Goal: Transaction & Acquisition: Purchase product/service

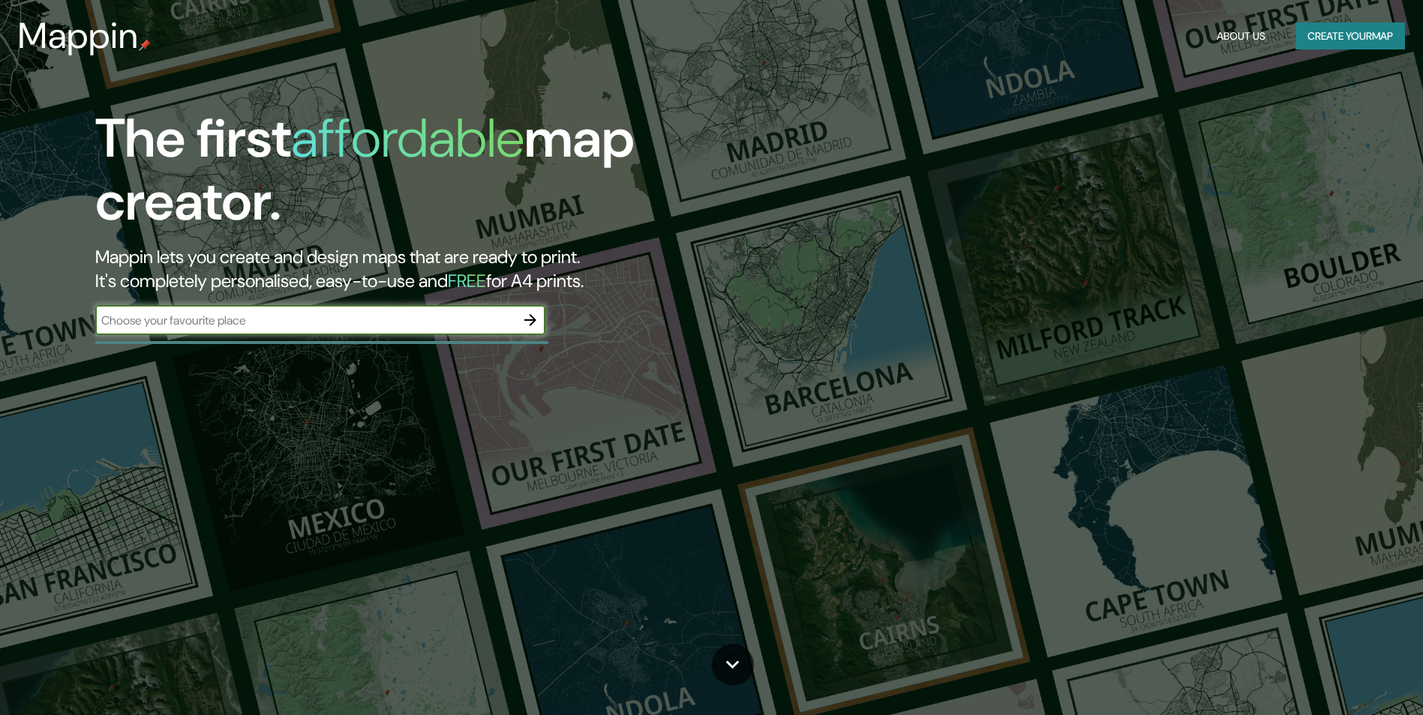
click at [292, 310] on div "​" at bounding box center [320, 320] width 450 height 30
type input "Coyhaique"
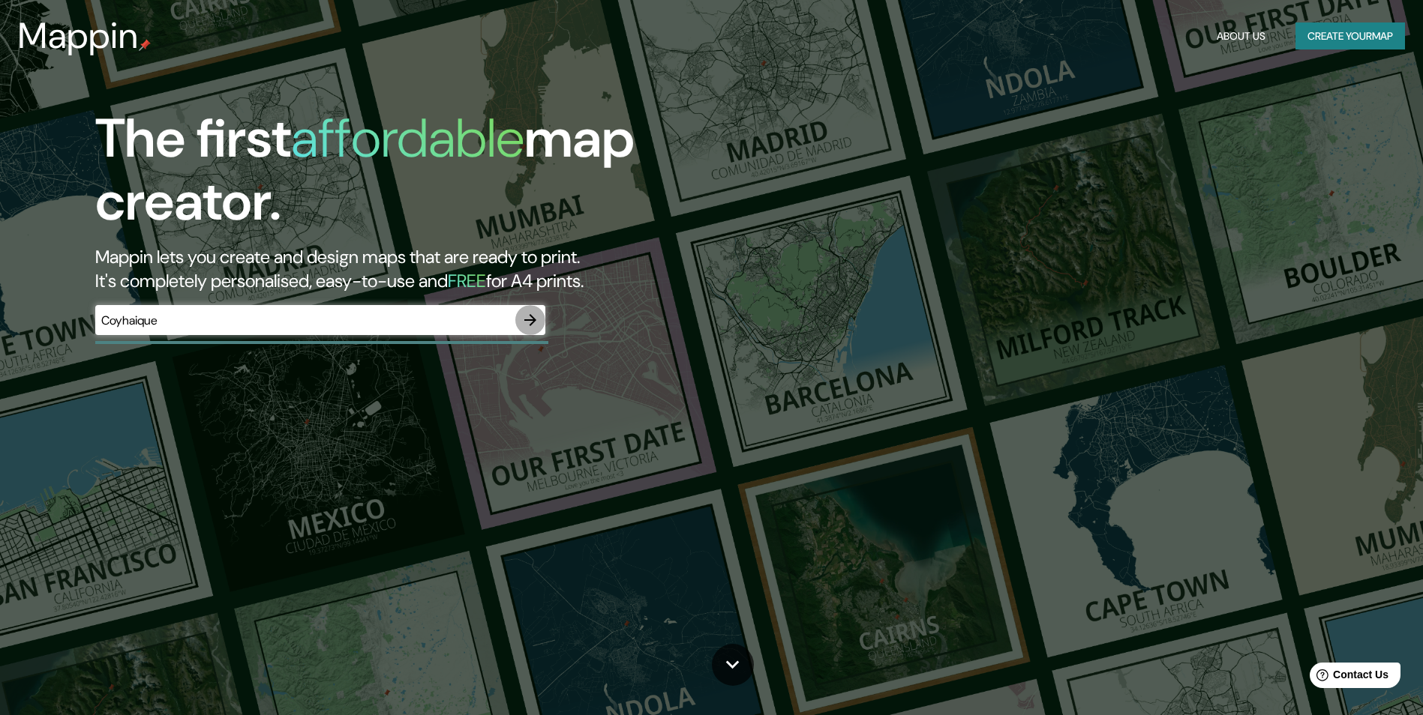
click at [535, 313] on icon "button" at bounding box center [530, 320] width 18 height 18
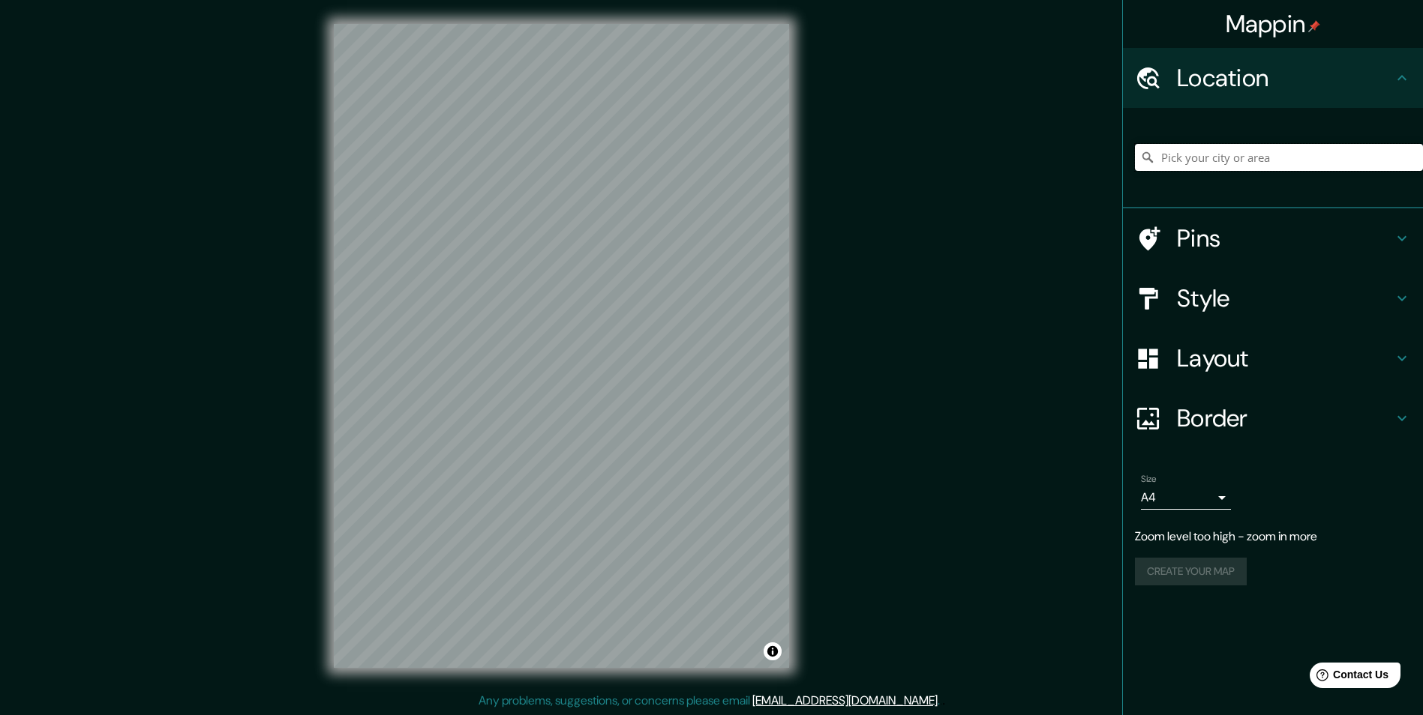
click at [1267, 150] on input "Pick your city or area" at bounding box center [1279, 157] width 288 height 27
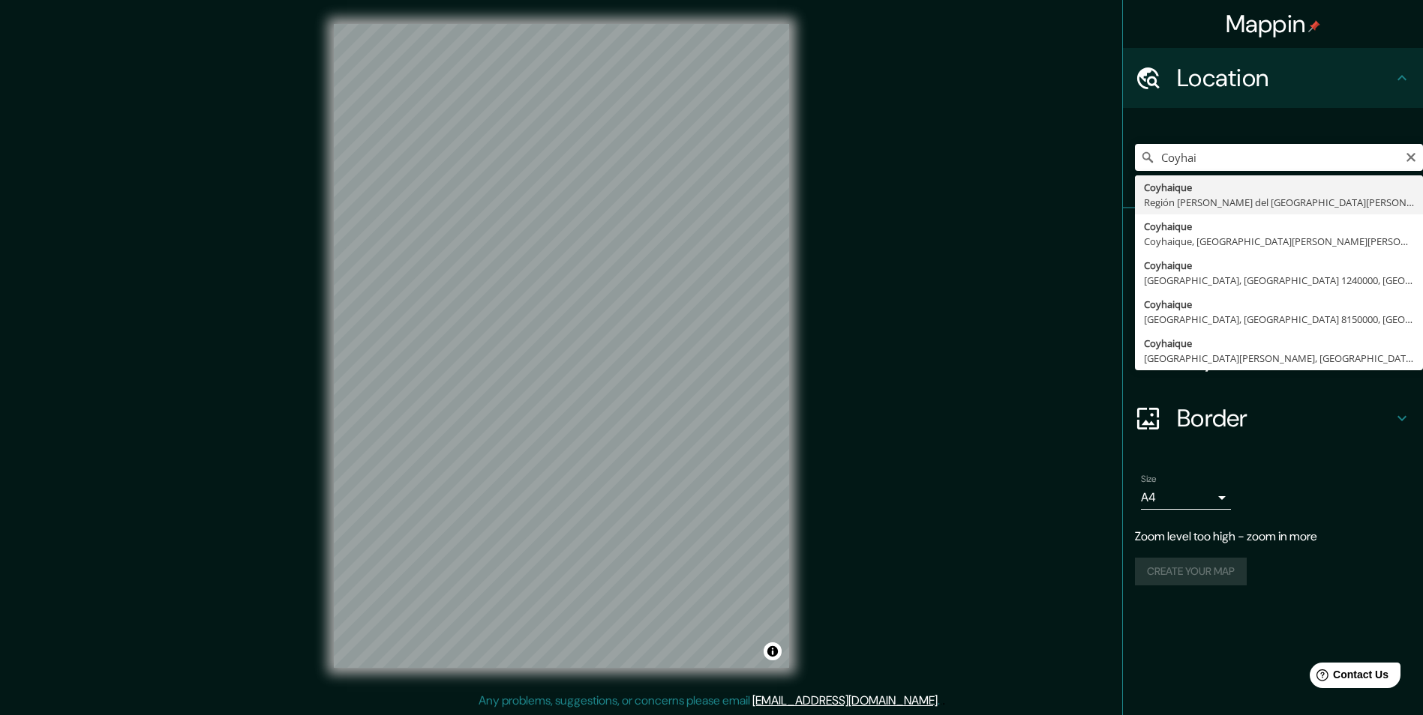
type input "Coyhaique, [GEOGRAPHIC_DATA][PERSON_NAME][PERSON_NAME], [GEOGRAPHIC_DATA]"
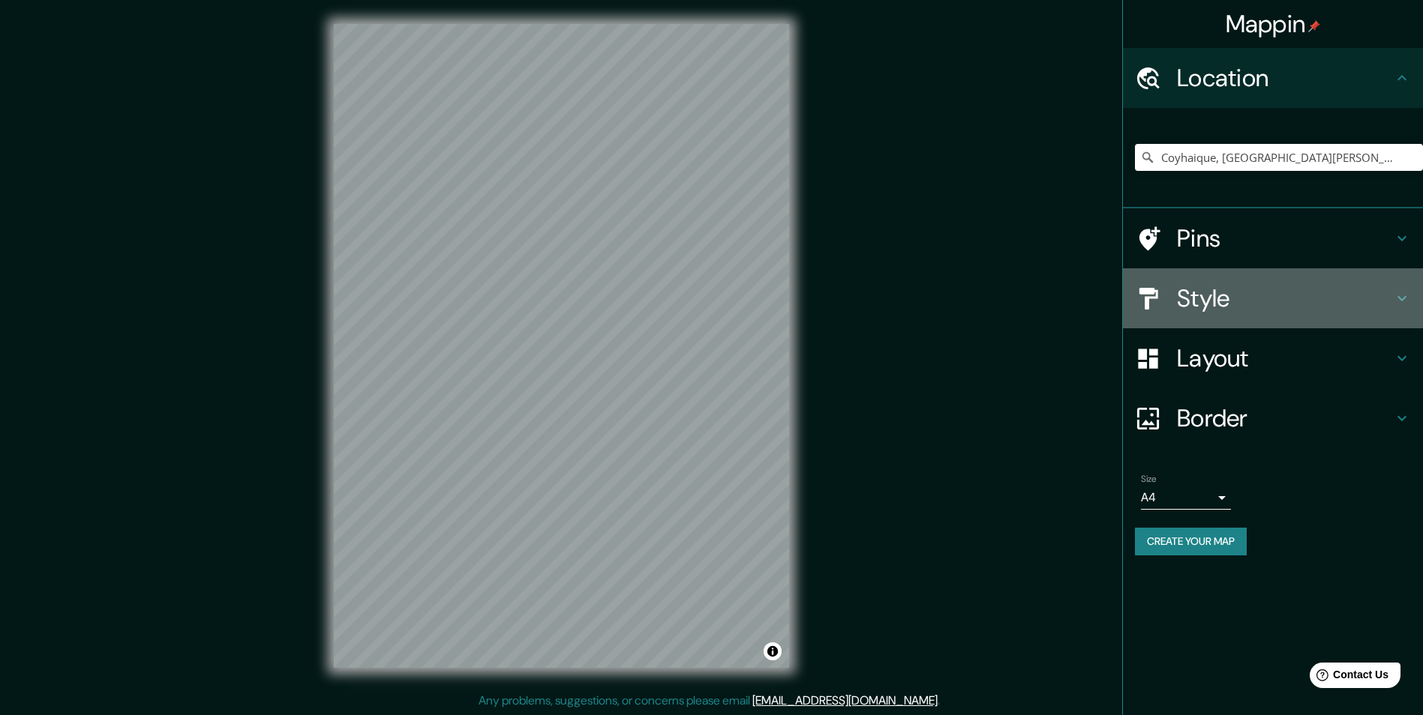
click at [1243, 295] on h4 "Style" at bounding box center [1285, 298] width 216 height 30
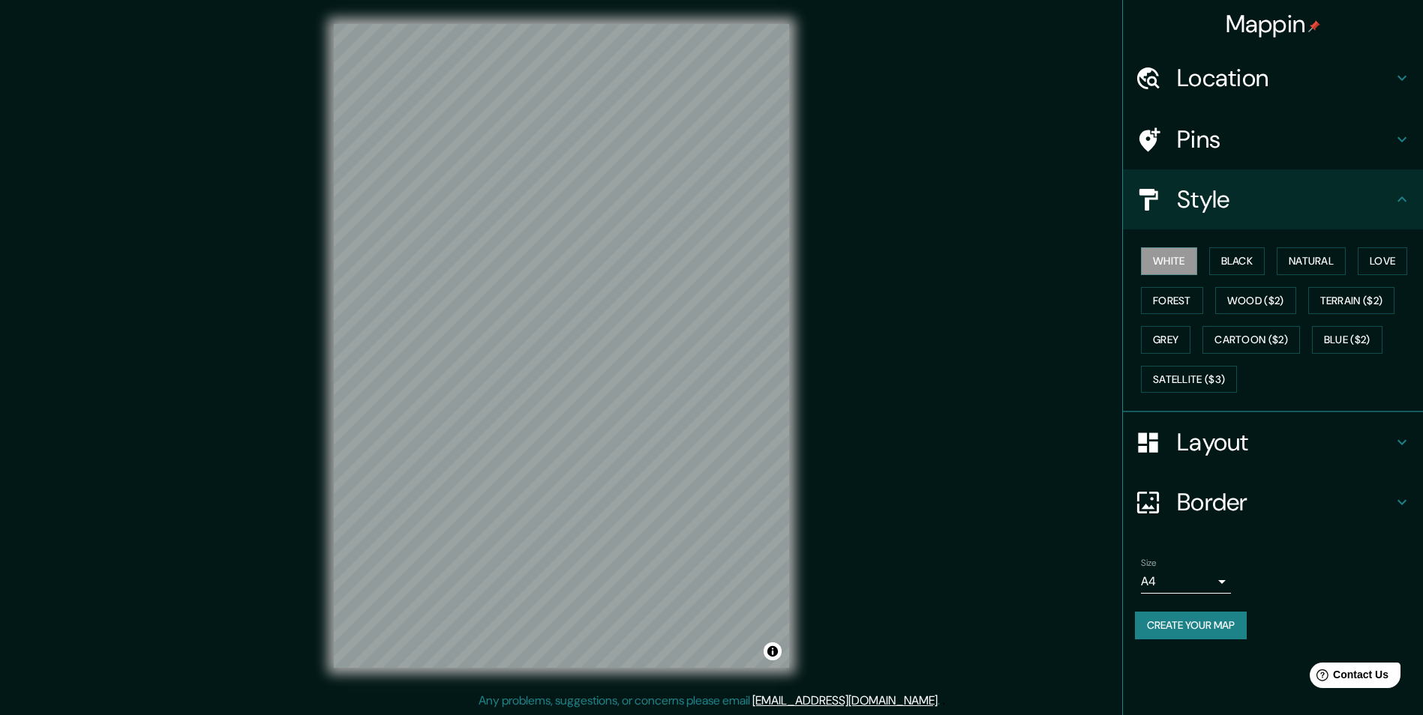
click at [1273, 461] on div "Layout" at bounding box center [1273, 442] width 300 height 60
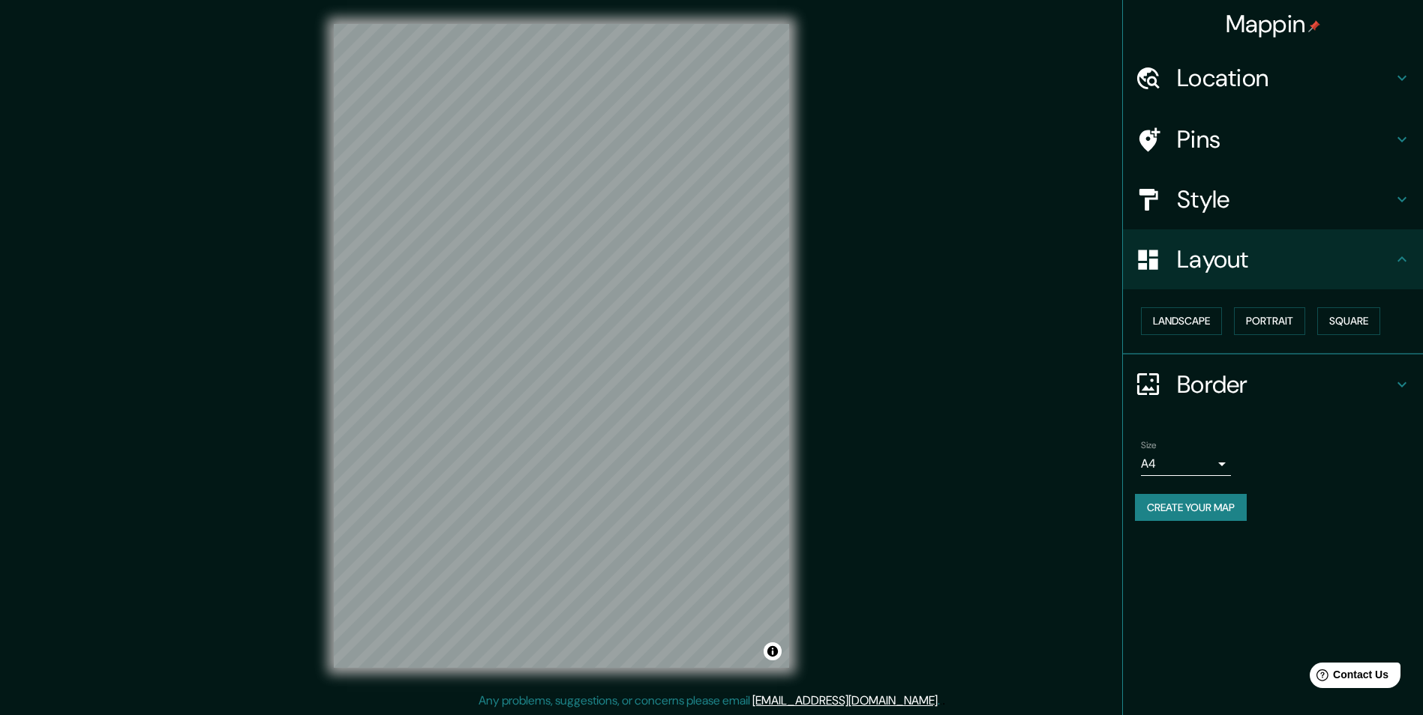
click at [1243, 389] on h4 "Border" at bounding box center [1285, 385] width 216 height 30
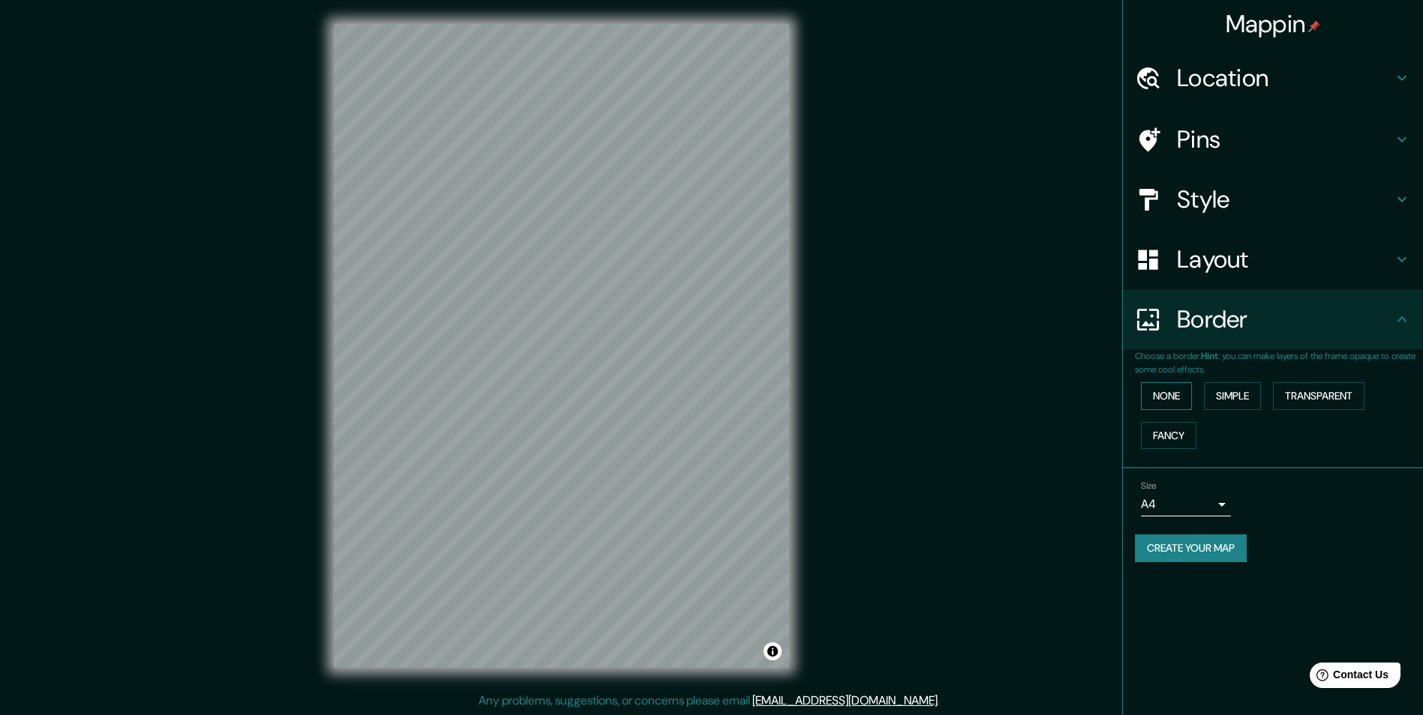
click at [1168, 403] on button "None" at bounding box center [1166, 396] width 51 height 28
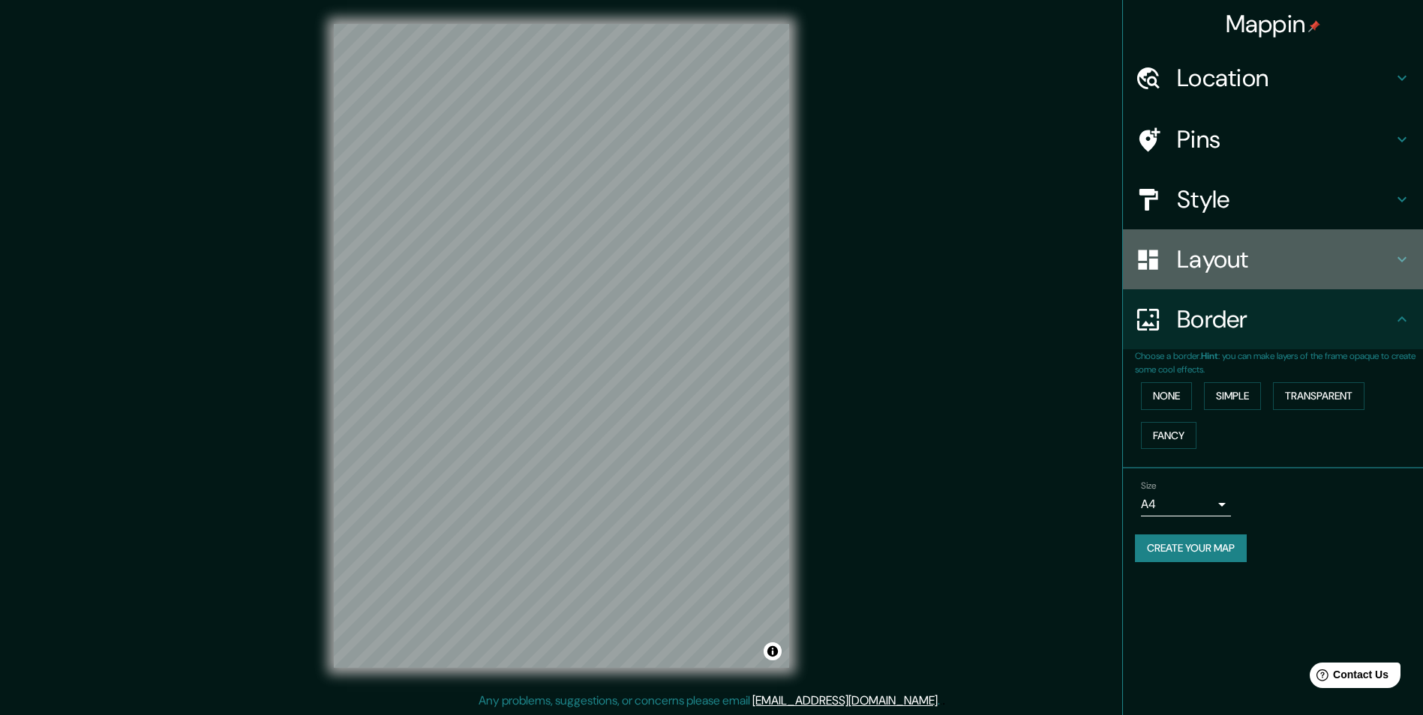
click at [1276, 274] on div "Layout" at bounding box center [1273, 259] width 300 height 60
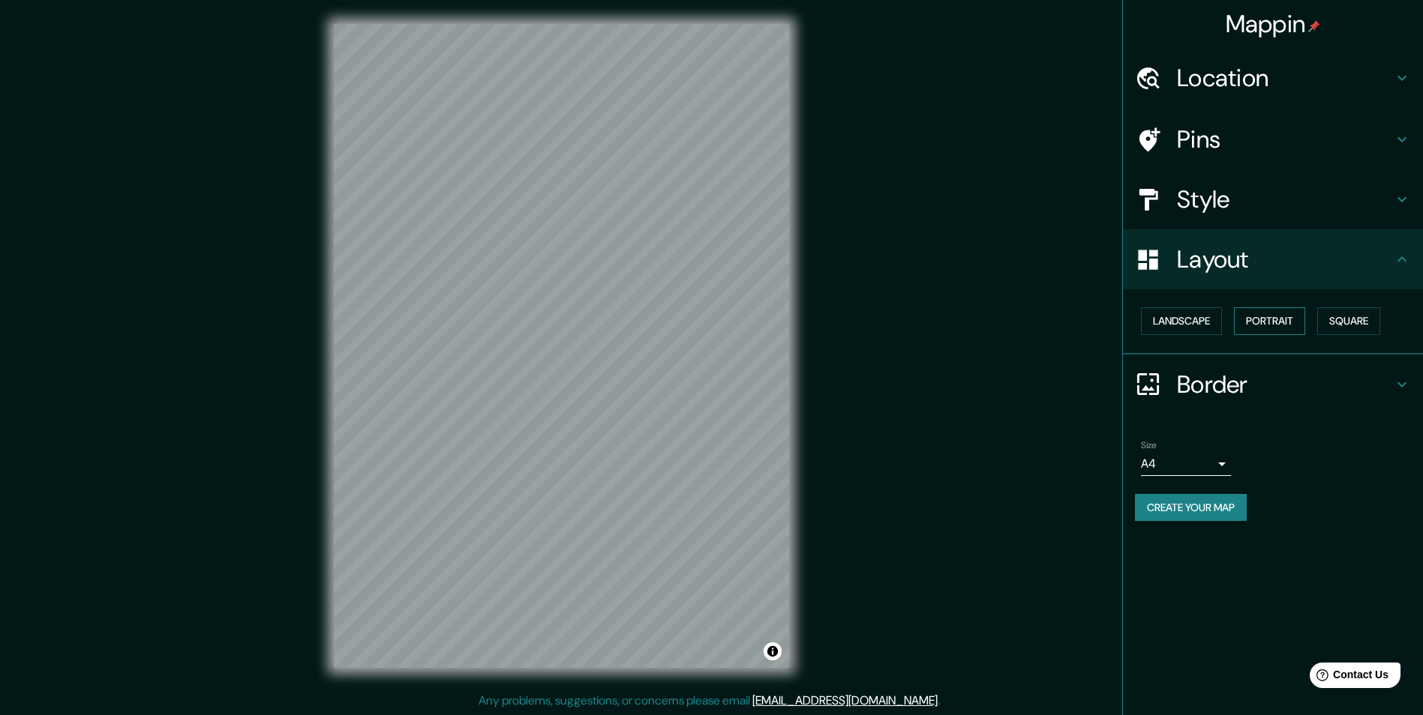
click at [1265, 328] on button "Portrait" at bounding box center [1269, 321] width 71 height 28
click at [1204, 326] on button "Landscape" at bounding box center [1181, 321] width 81 height 28
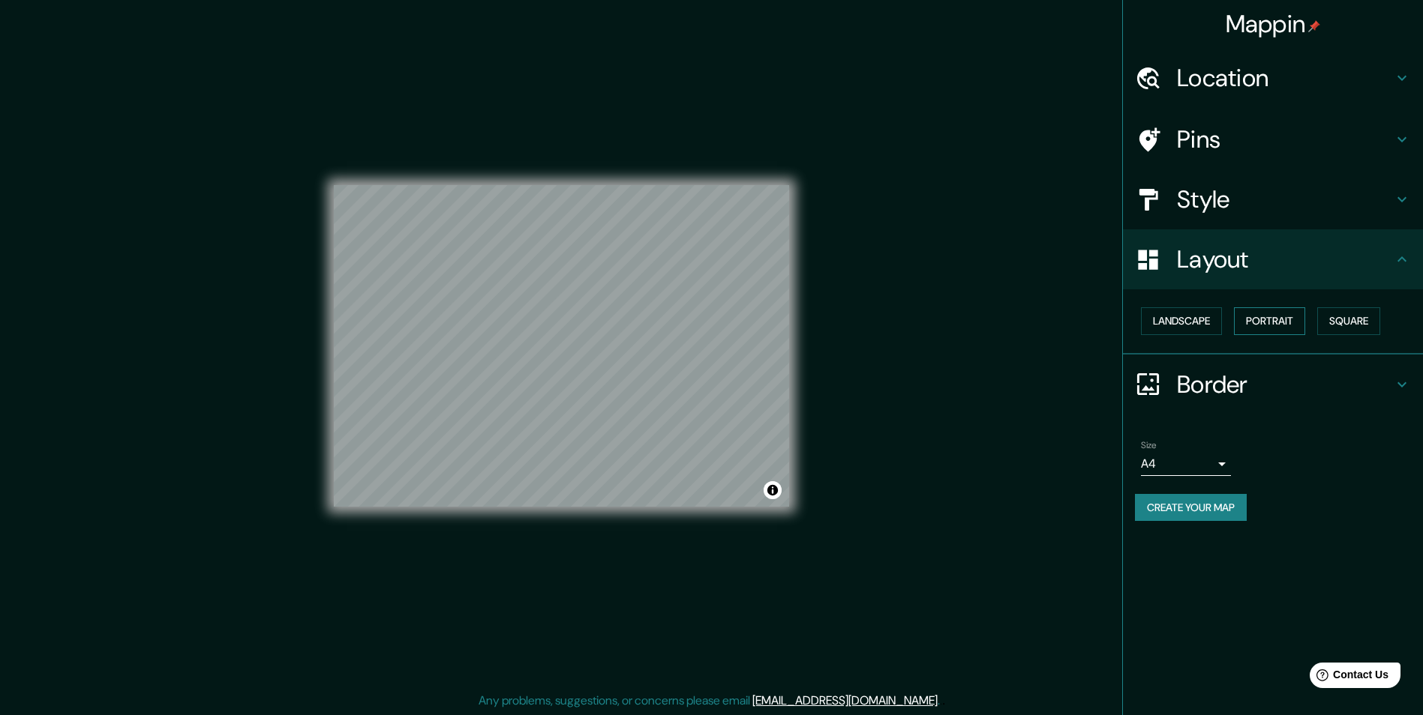
click at [1275, 320] on button "Portrait" at bounding box center [1269, 321] width 71 height 28
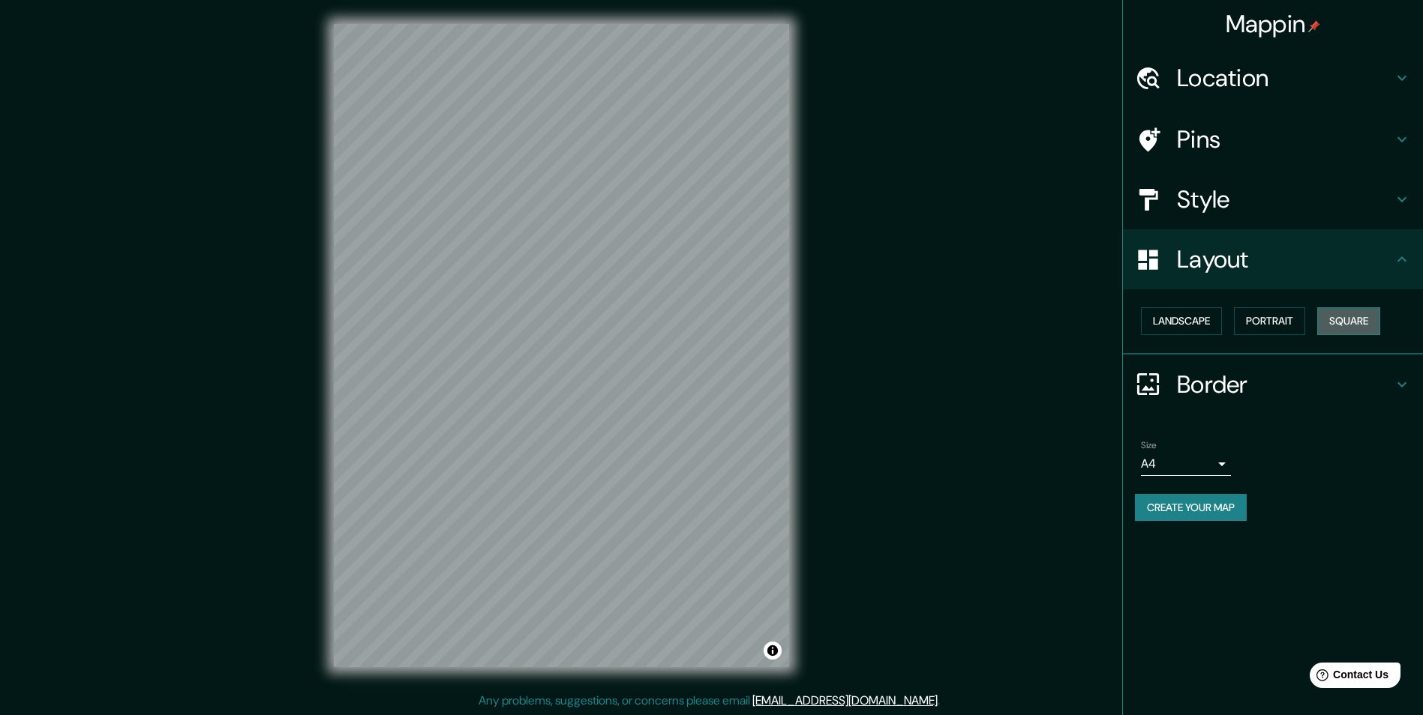
click at [1362, 320] on button "Square" at bounding box center [1348, 321] width 63 height 28
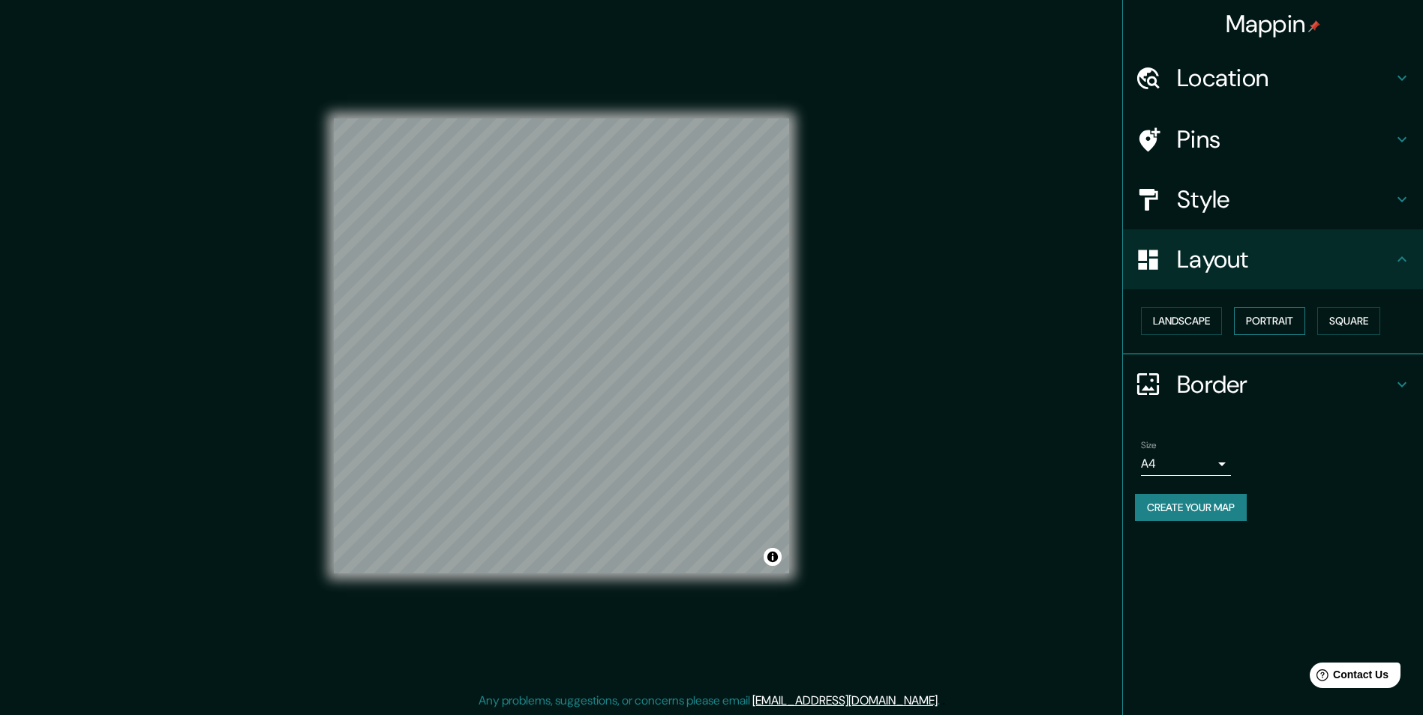
click at [1273, 325] on button "Portrait" at bounding box center [1269, 321] width 71 height 28
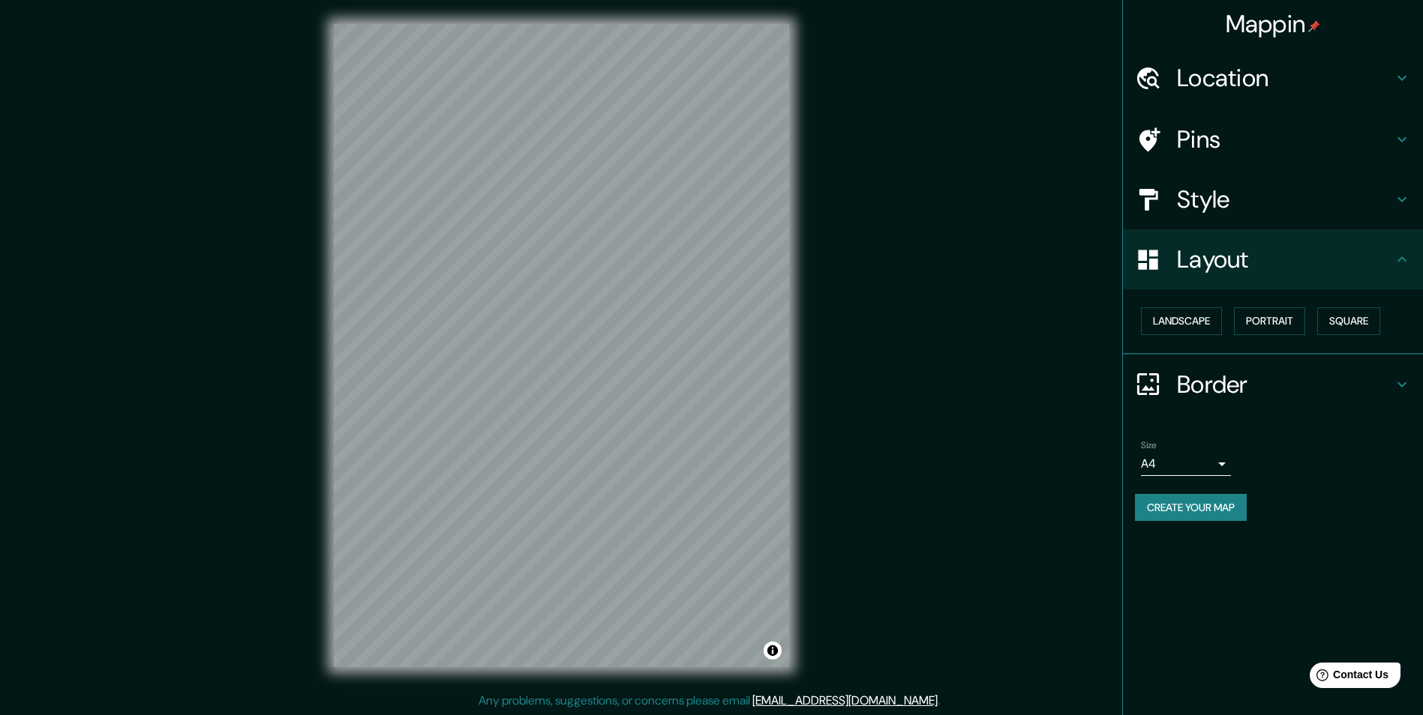
click at [1223, 195] on h4 "Style" at bounding box center [1285, 199] width 216 height 30
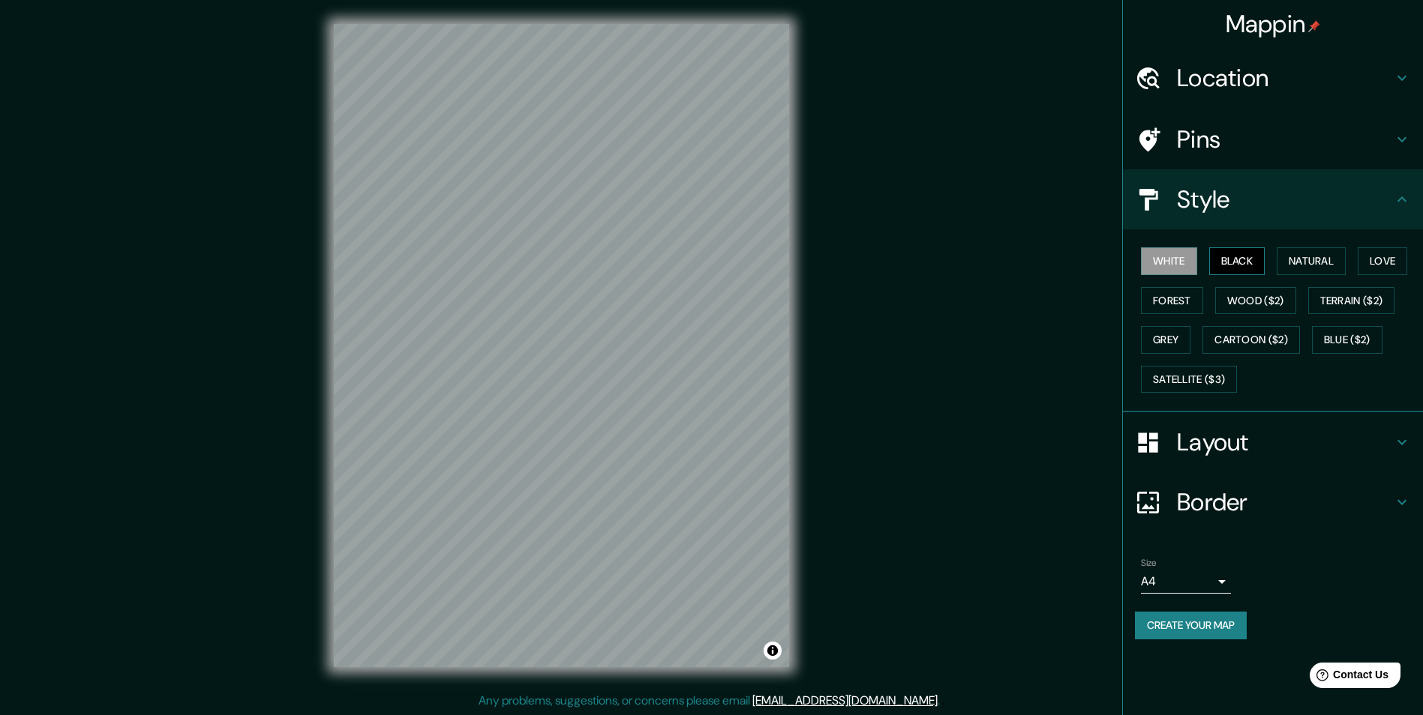
click at [1252, 251] on button "Black" at bounding box center [1237, 261] width 56 height 28
click at [1320, 269] on button "Natural" at bounding box center [1310, 261] width 69 height 28
click at [1378, 265] on button "Love" at bounding box center [1381, 261] width 49 height 28
click at [1305, 259] on button "Natural" at bounding box center [1310, 261] width 69 height 28
